Goal: Transaction & Acquisition: Purchase product/service

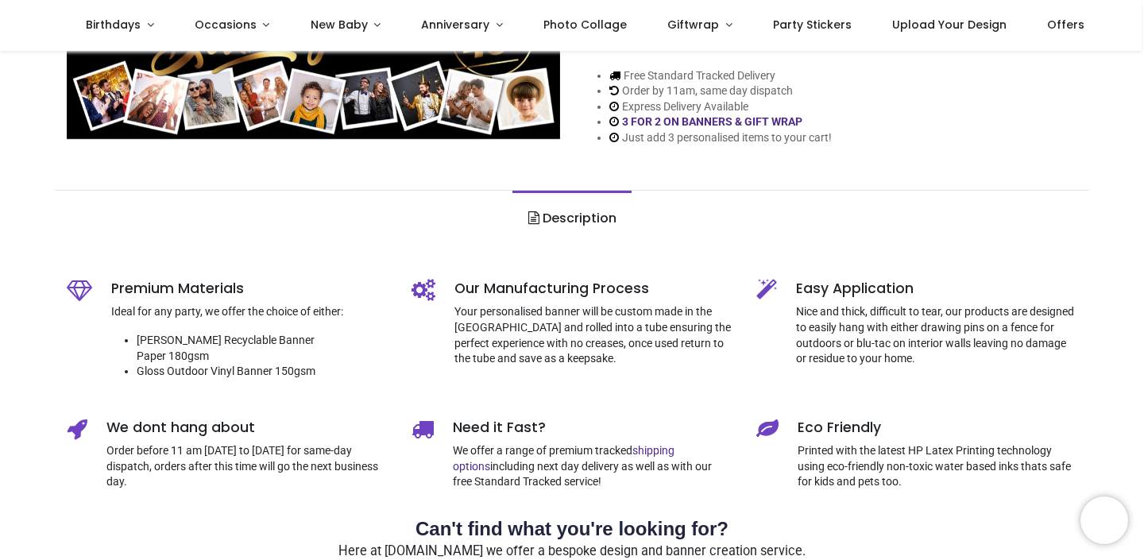
scroll to position [126, 0]
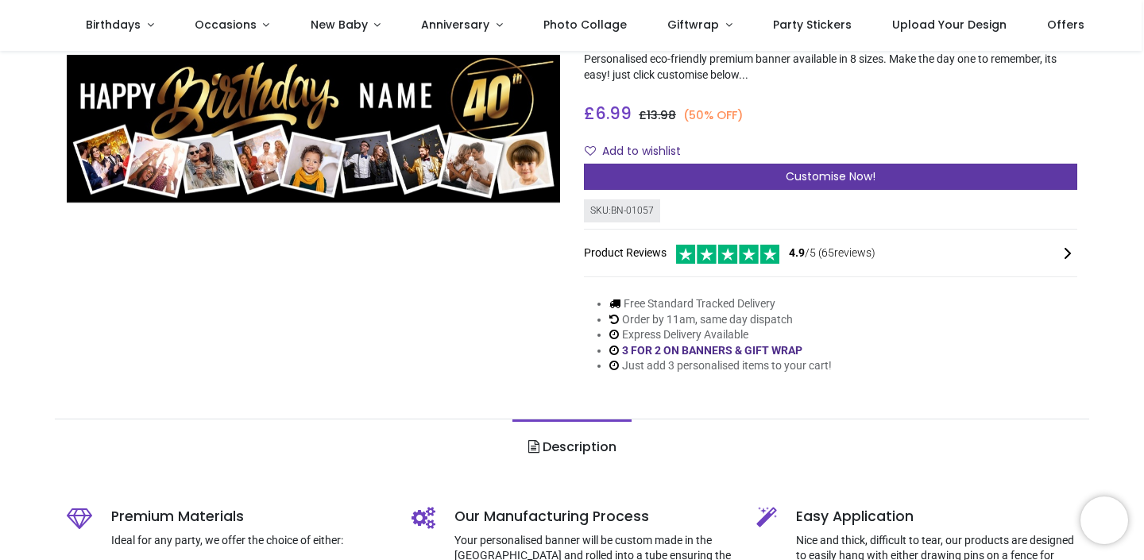
click at [830, 180] on span "Customise Now!" at bounding box center [831, 176] width 90 height 16
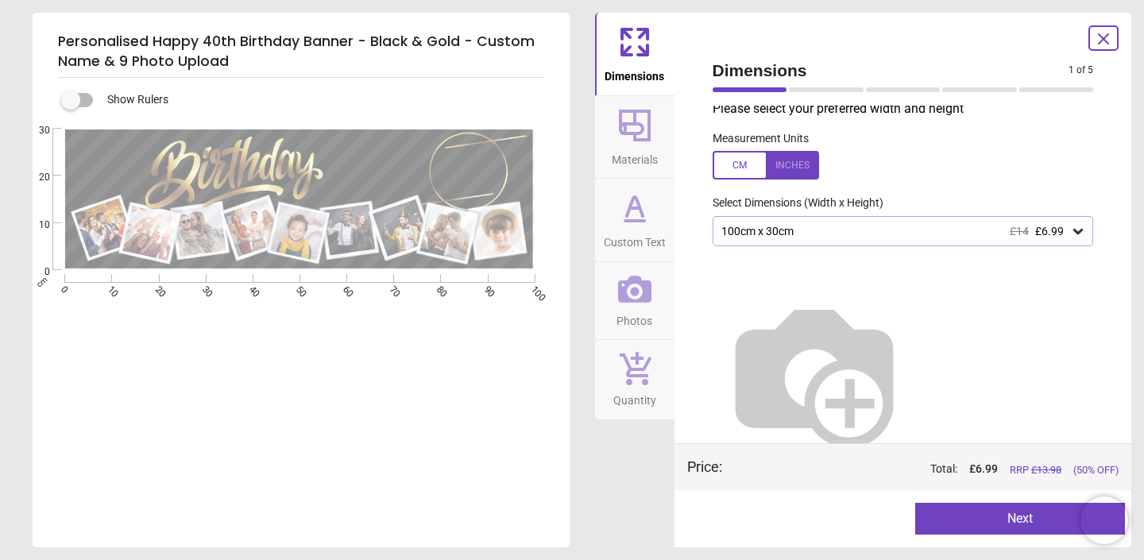
scroll to position [5, 0]
click at [934, 235] on div "100cm x 30cm £14 £6.99" at bounding box center [895, 233] width 351 height 14
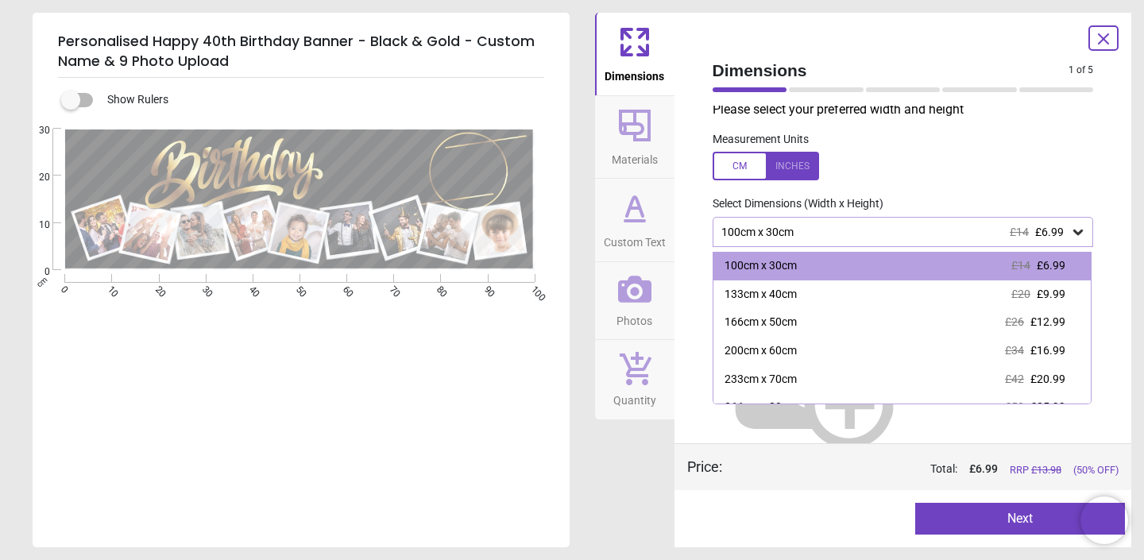
click at [798, 226] on div "100cm x 30cm £14 £6.99" at bounding box center [895, 233] width 351 height 14
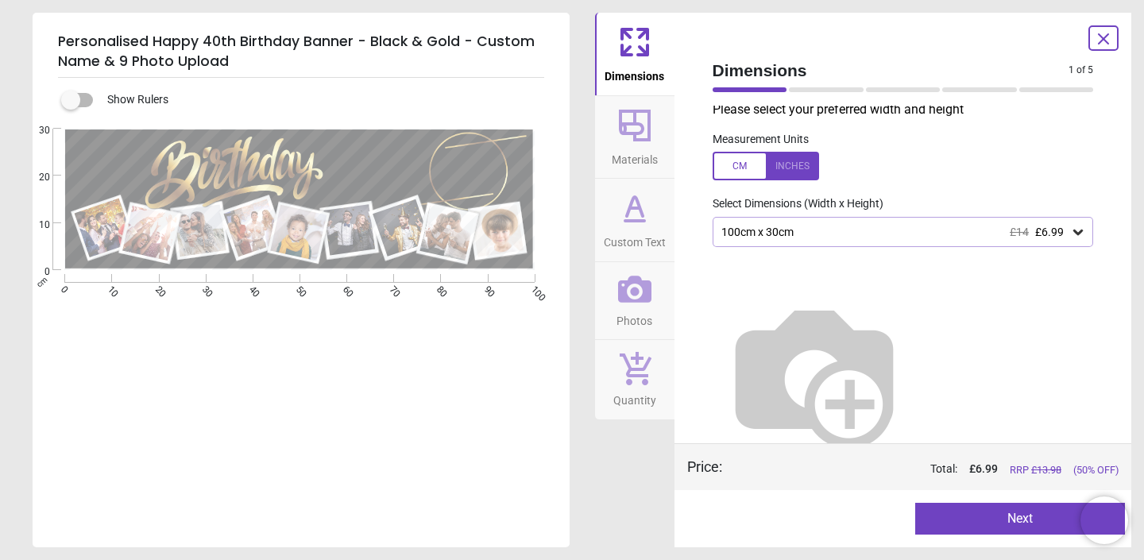
click at [1077, 234] on icon at bounding box center [1078, 233] width 10 height 6
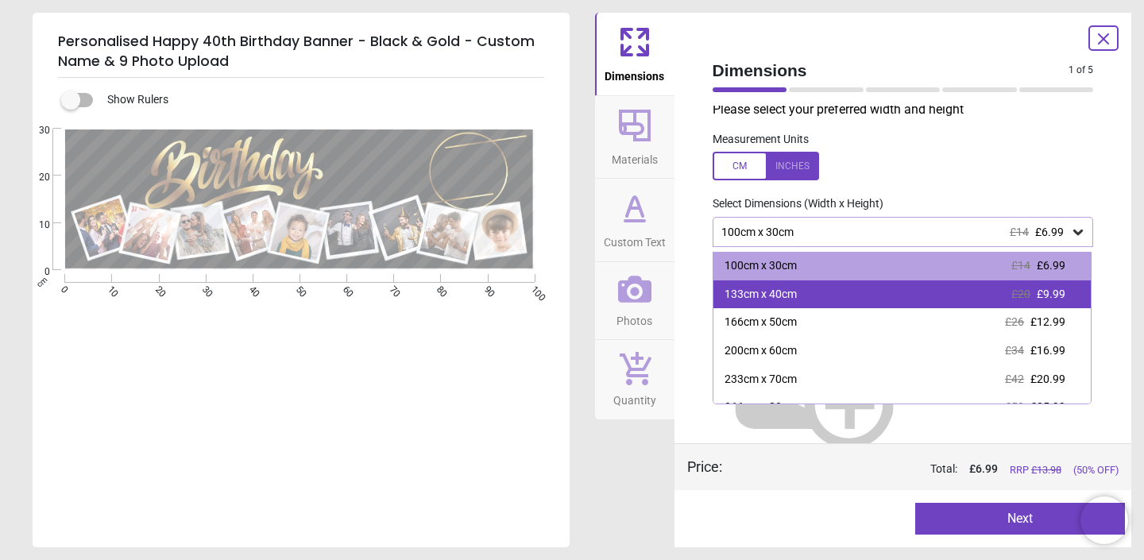
click at [801, 297] on div "133cm x 40cm £20 £9.99" at bounding box center [902, 294] width 378 height 29
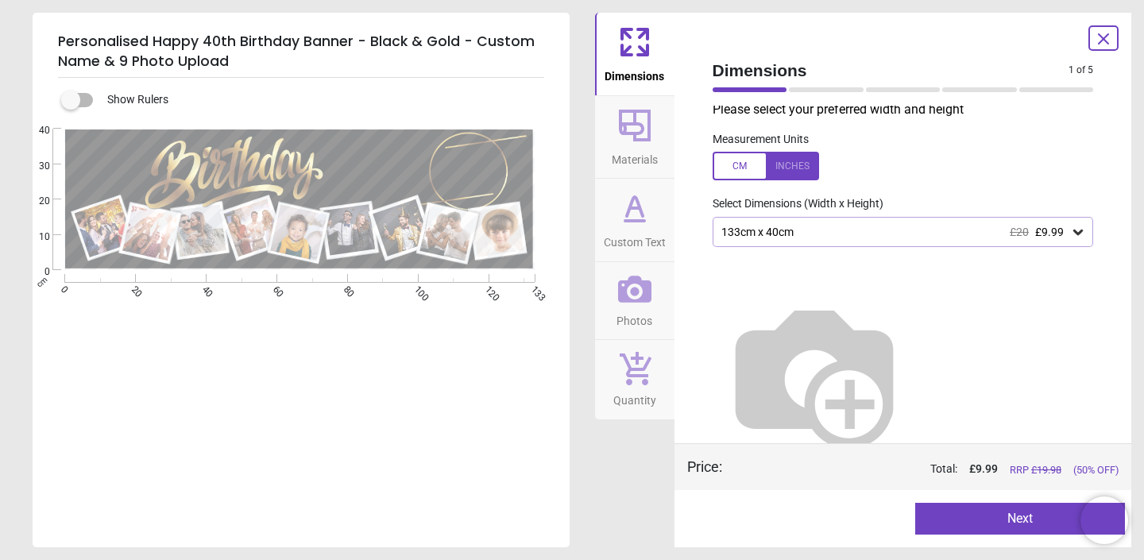
click at [1004, 517] on button "Next" at bounding box center [1020, 519] width 210 height 32
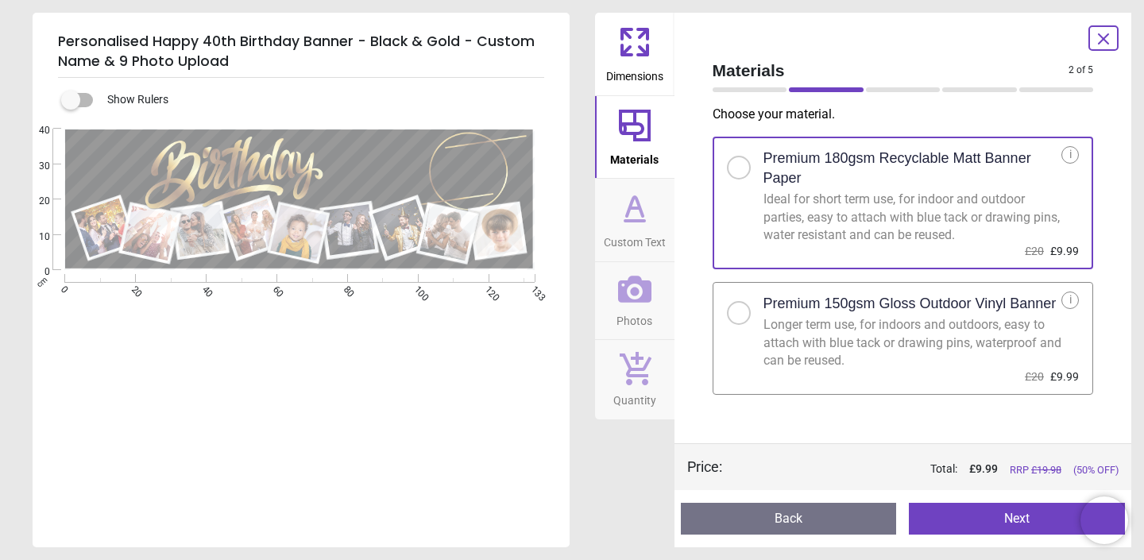
click at [1007, 516] on button "Next" at bounding box center [1017, 519] width 216 height 32
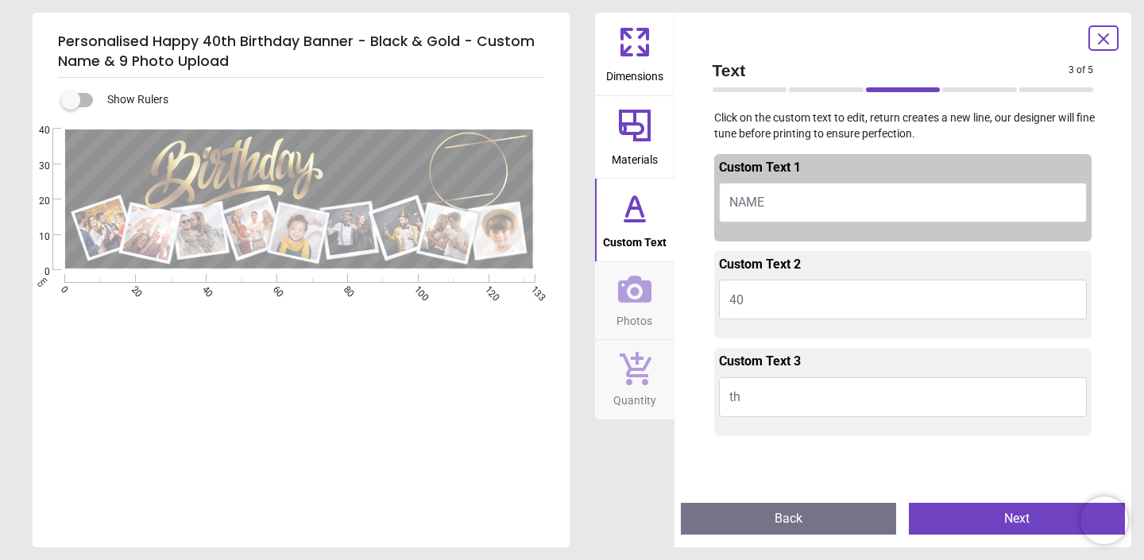
click at [818, 202] on button "NAME" at bounding box center [903, 203] width 369 height 40
type textarea "*****"
click at [826, 307] on button "40" at bounding box center [903, 300] width 369 height 40
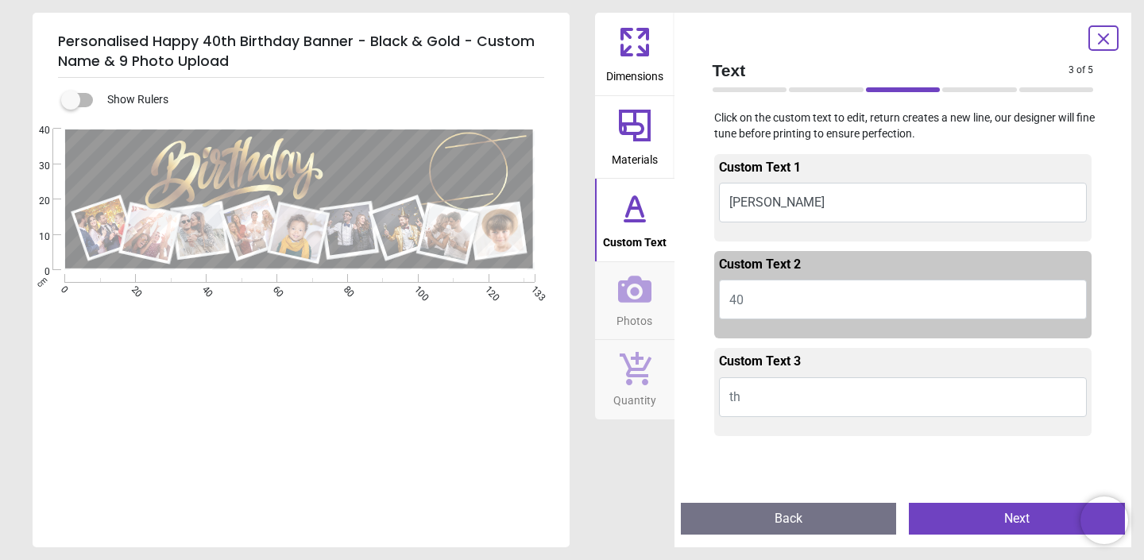
click at [986, 522] on button "Next" at bounding box center [1017, 519] width 216 height 32
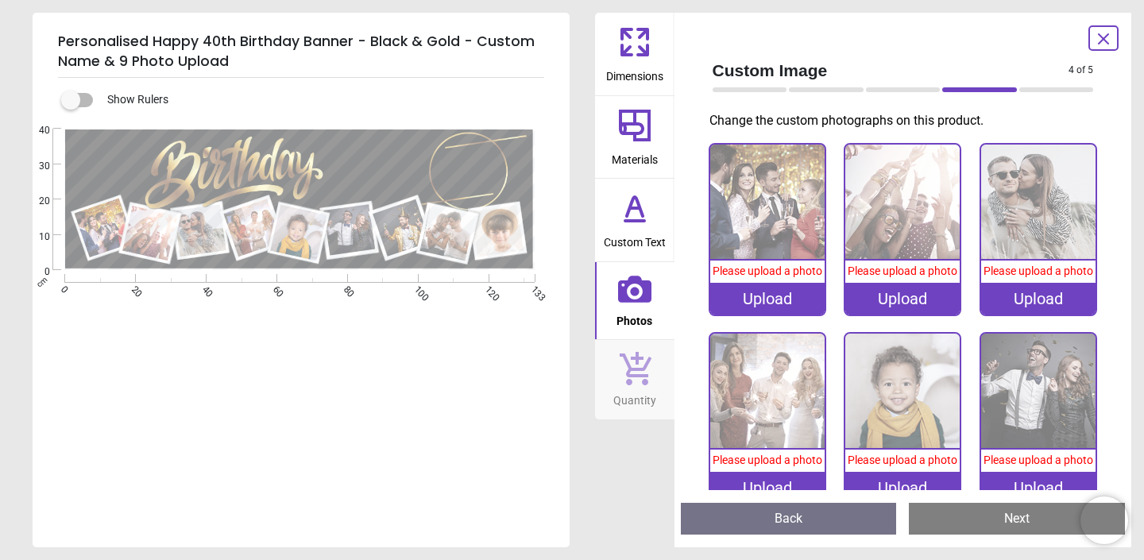
click at [993, 524] on button "Next" at bounding box center [1017, 519] width 216 height 32
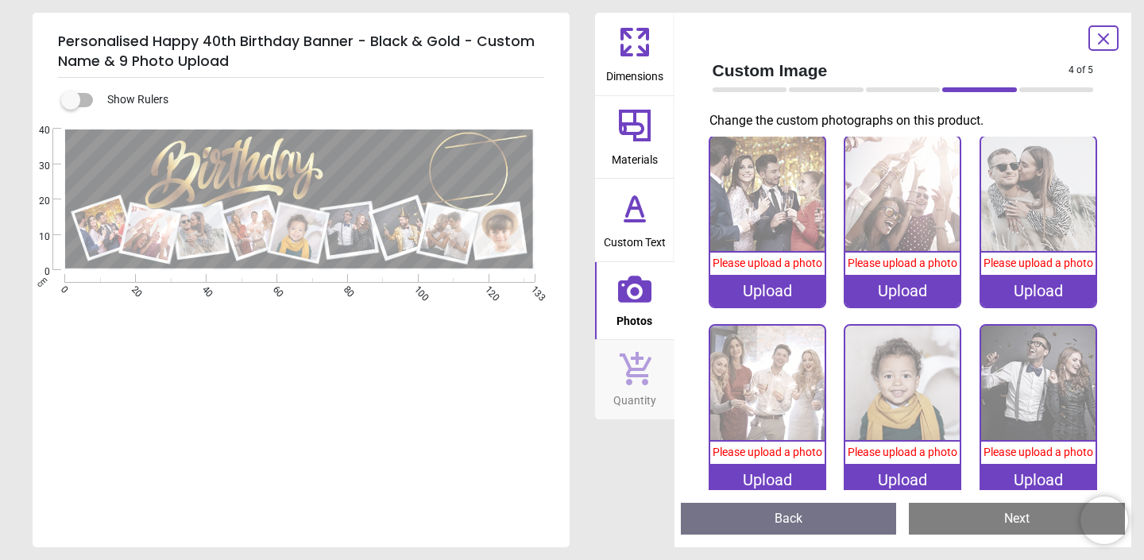
click at [797, 265] on span "Please upload a photo" at bounding box center [768, 263] width 110 height 13
